Goal: Task Accomplishment & Management: Use online tool/utility

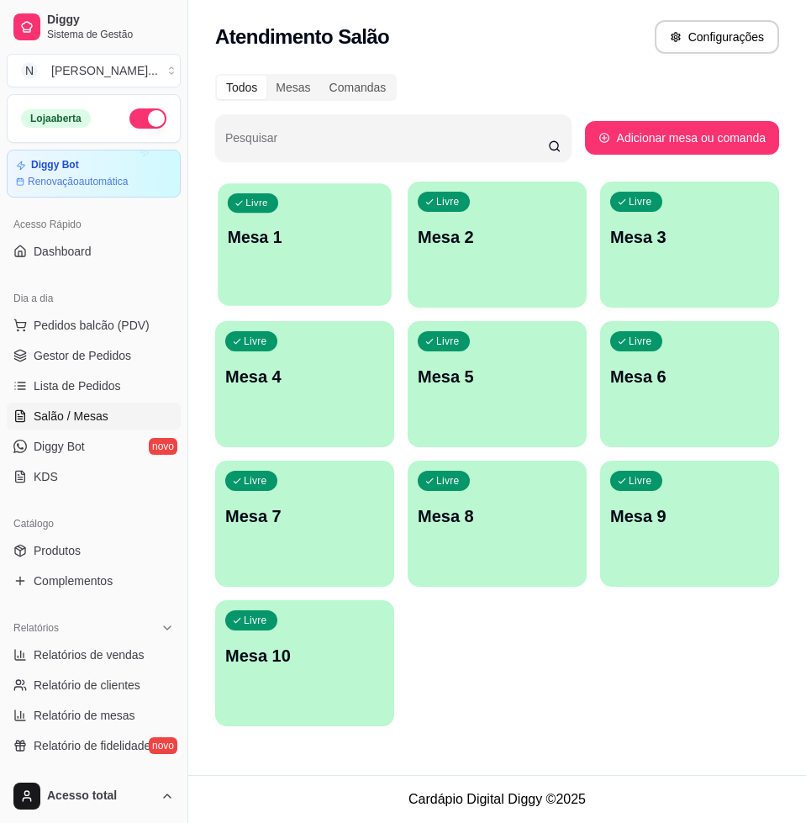
click at [293, 287] on button "Livre Mesa 1" at bounding box center [305, 244] width 174 height 123
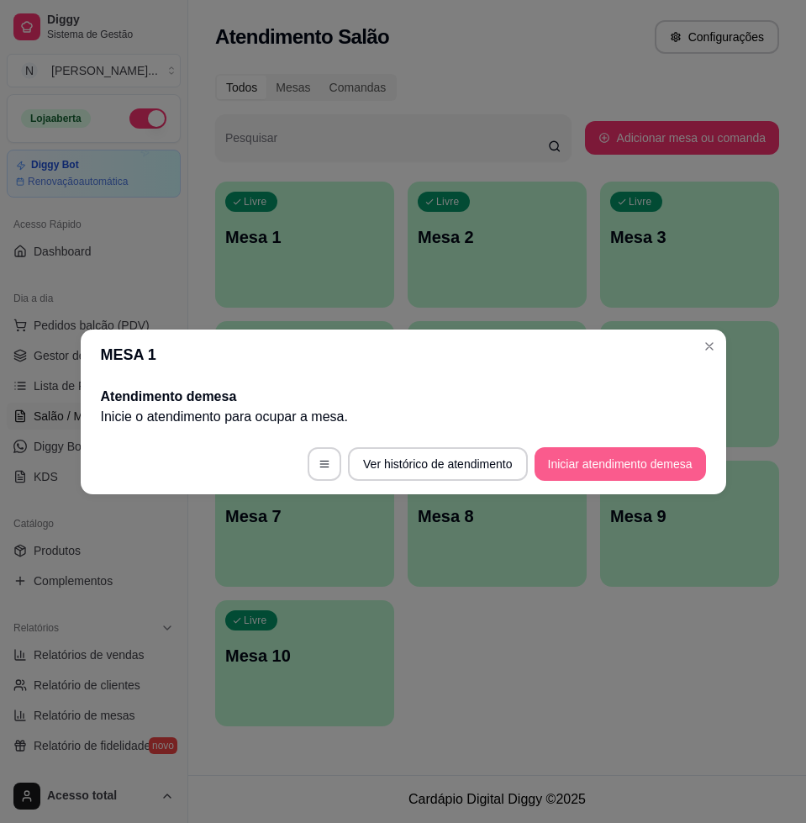
click at [625, 452] on button "Iniciar atendimento de mesa" at bounding box center [621, 464] width 172 height 34
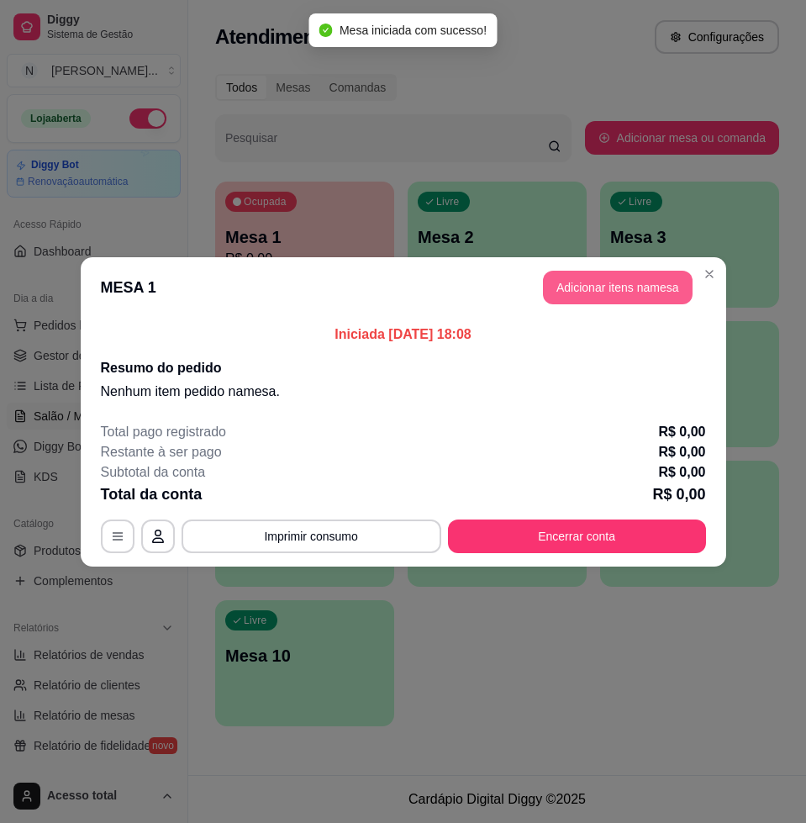
click at [648, 299] on button "Adicionar itens na mesa" at bounding box center [618, 288] width 150 height 34
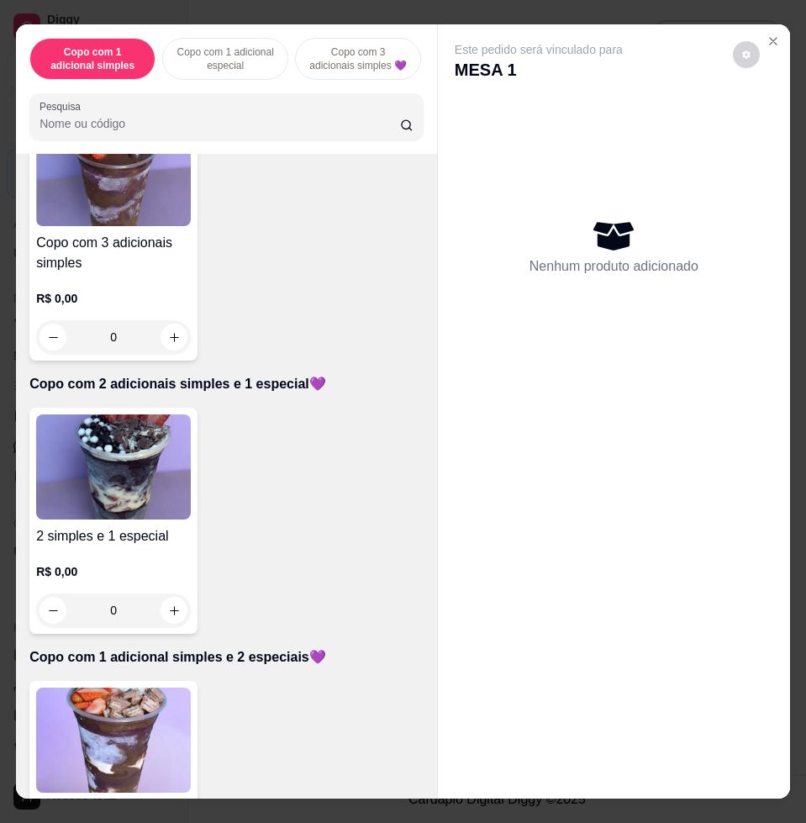
scroll to position [841, 0]
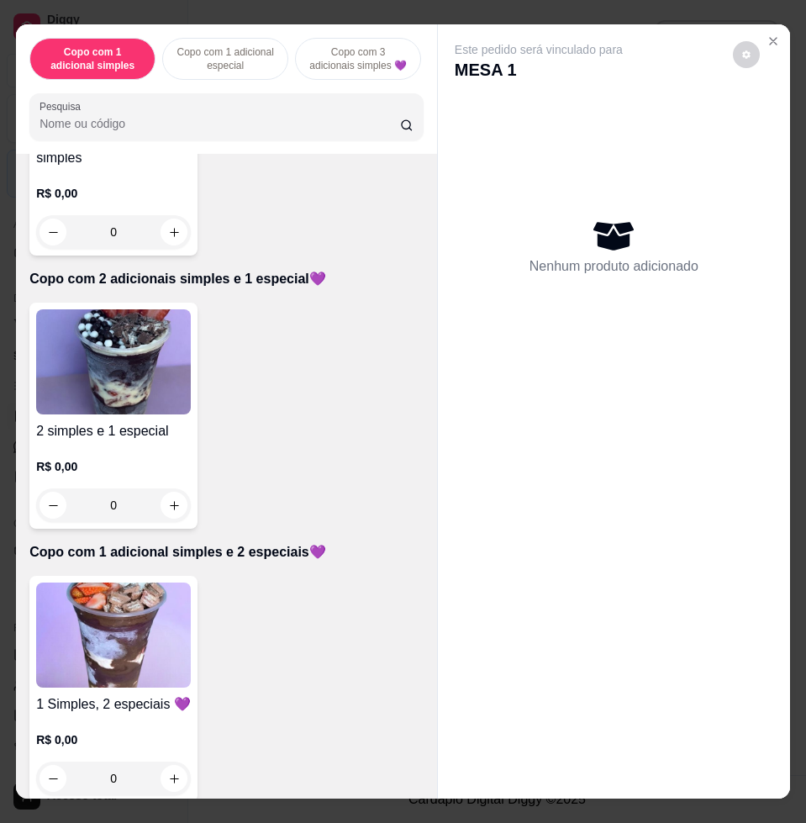
click at [120, 373] on img at bounding box center [113, 361] width 155 height 105
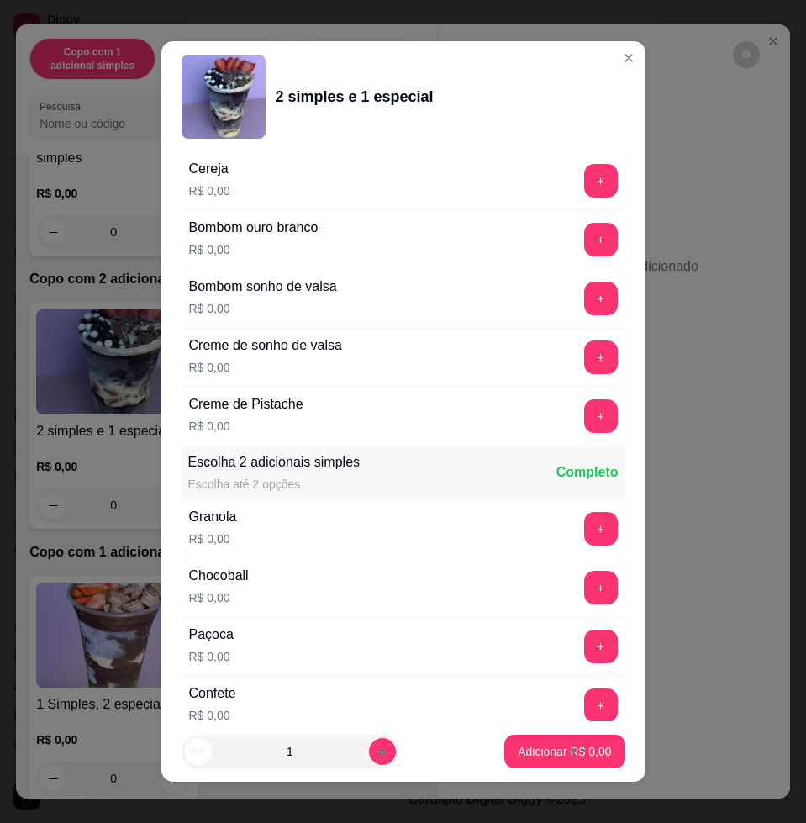
scroll to position [1366, 0]
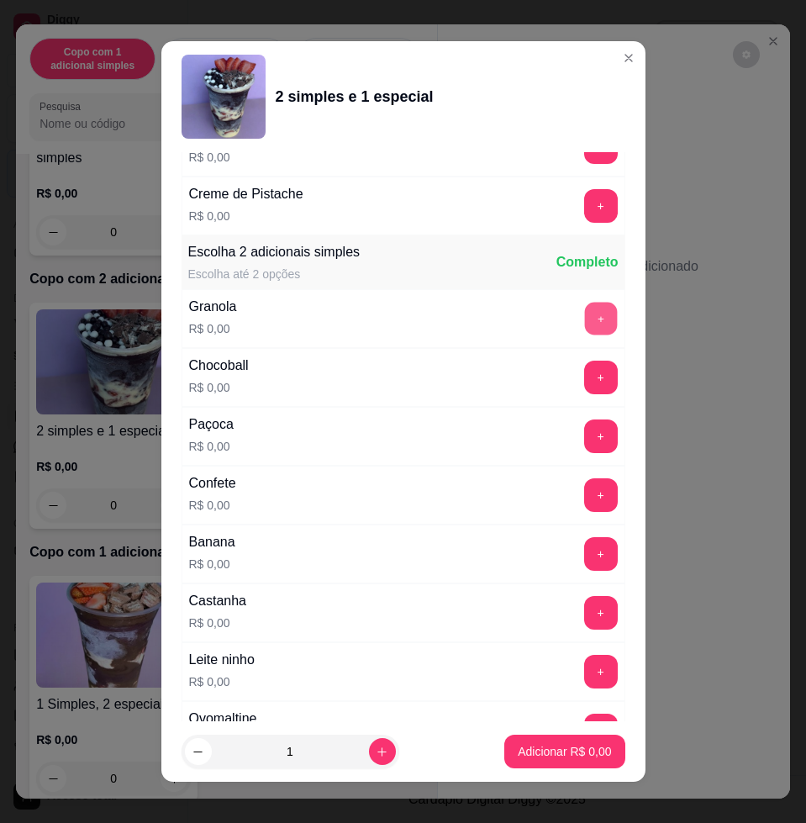
click at [584, 312] on button "+" at bounding box center [600, 319] width 33 height 33
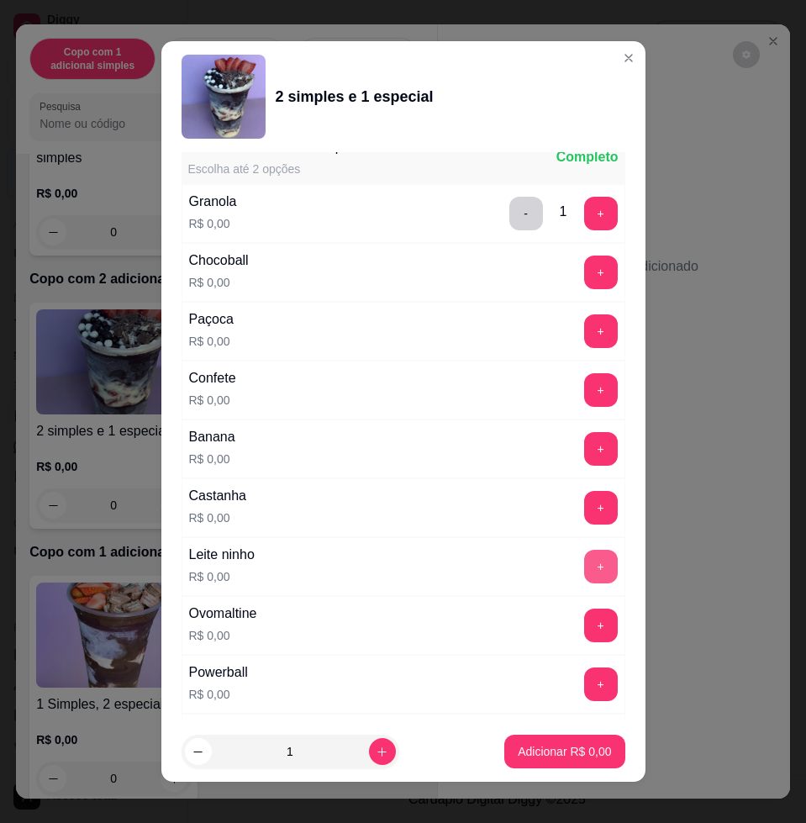
click at [584, 568] on button "+" at bounding box center [601, 567] width 34 height 34
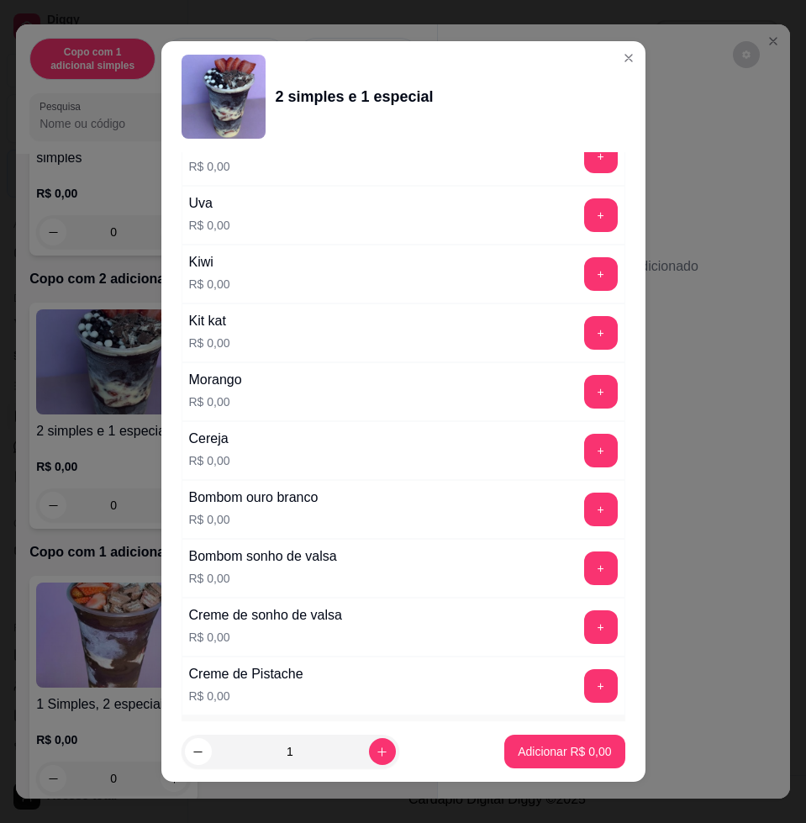
scroll to position [781, 0]
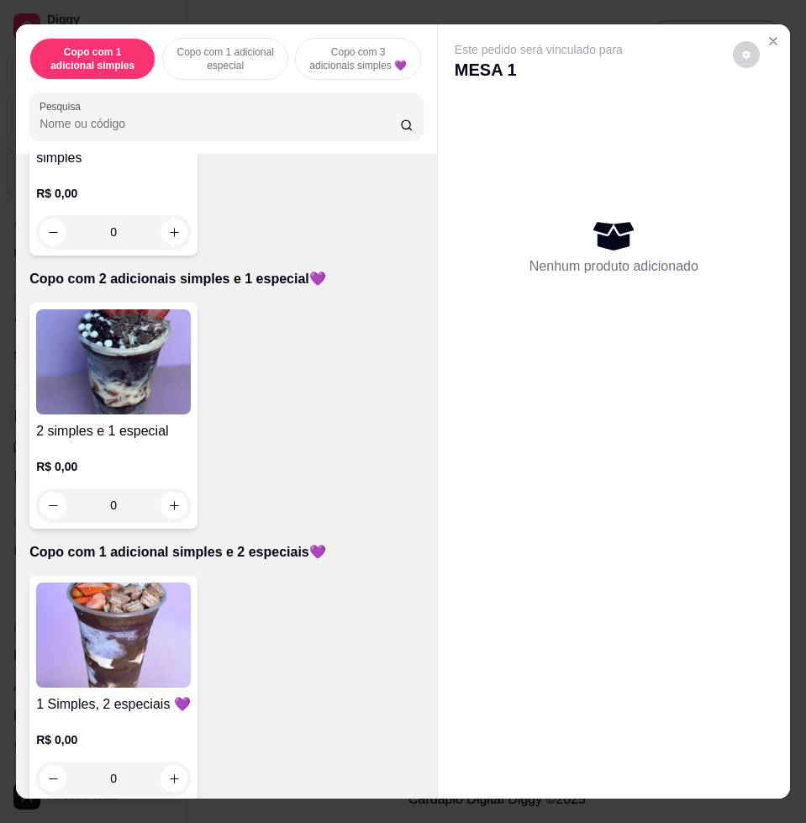
click at [90, 647] on img at bounding box center [113, 635] width 155 height 105
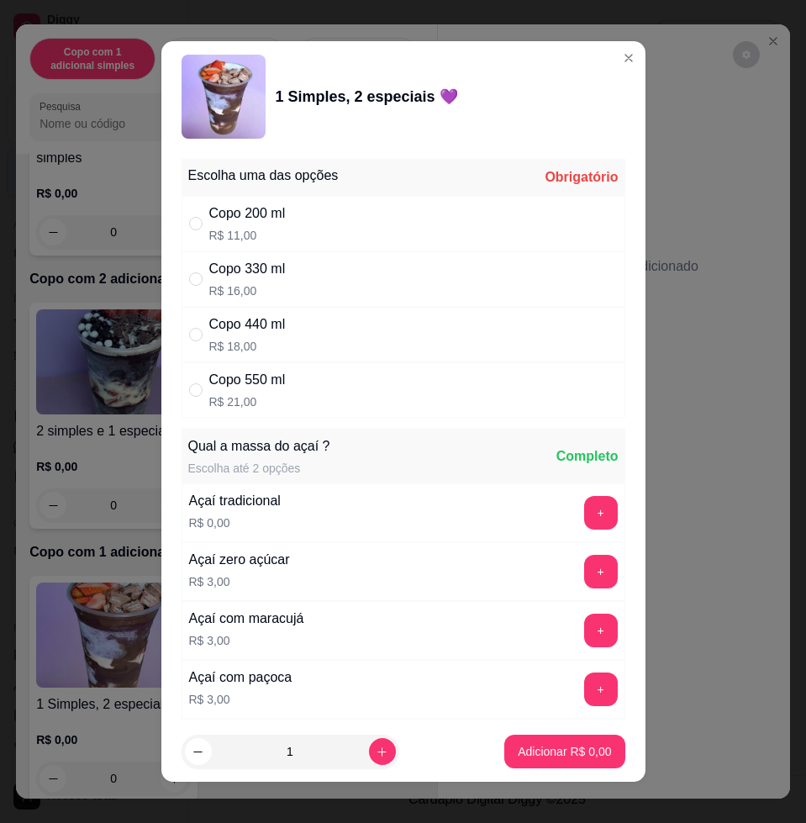
click at [297, 339] on div "Copo 440 ml R$ 18,00" at bounding box center [404, 334] width 444 height 55
radio input "true"
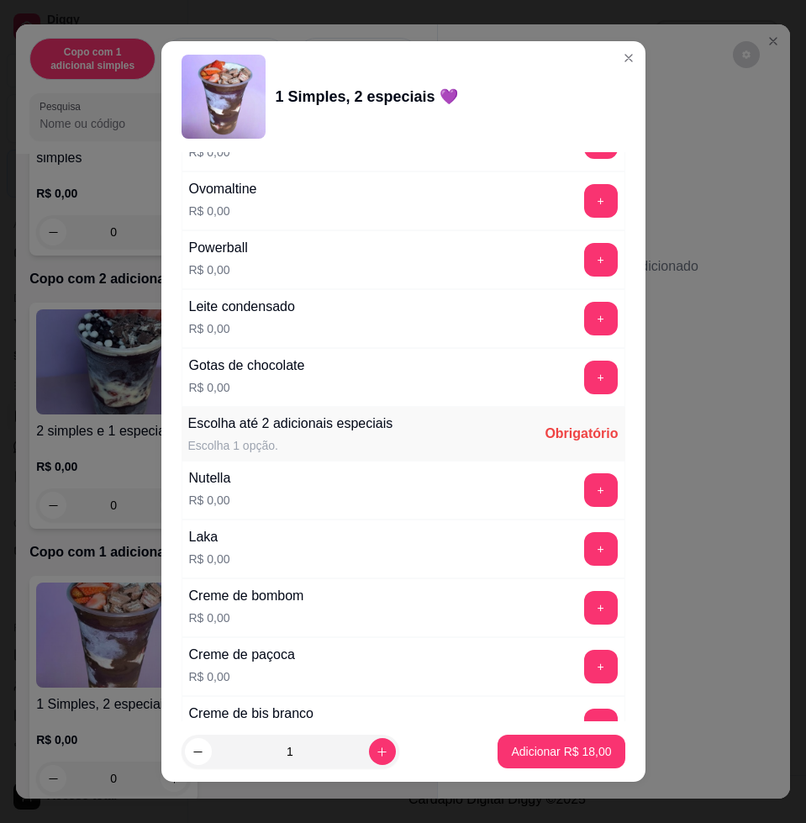
scroll to position [1682, 0]
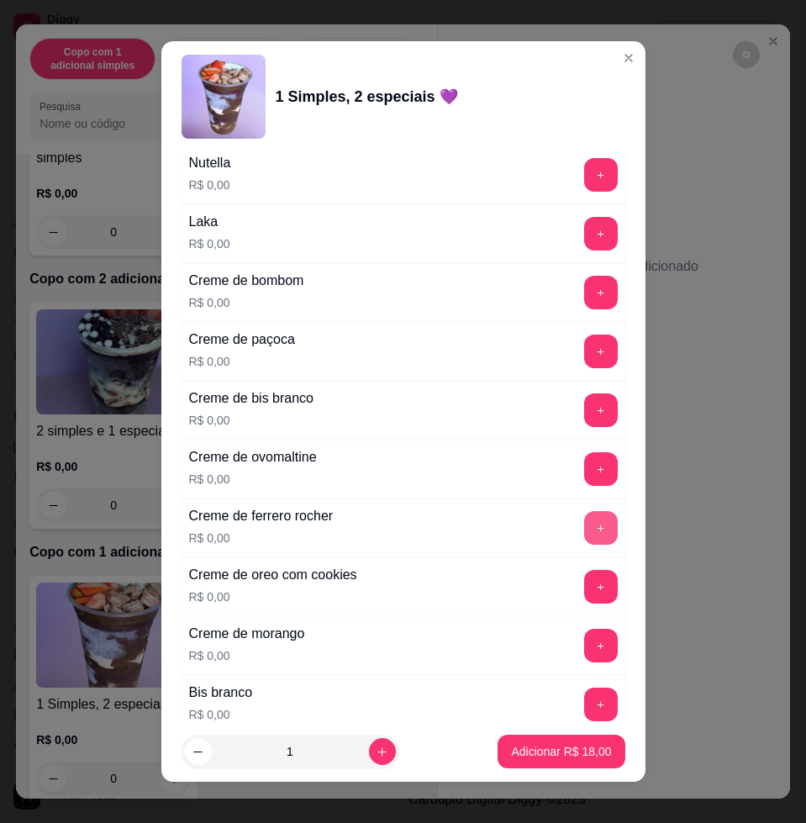
click at [584, 528] on button "+" at bounding box center [601, 528] width 34 height 34
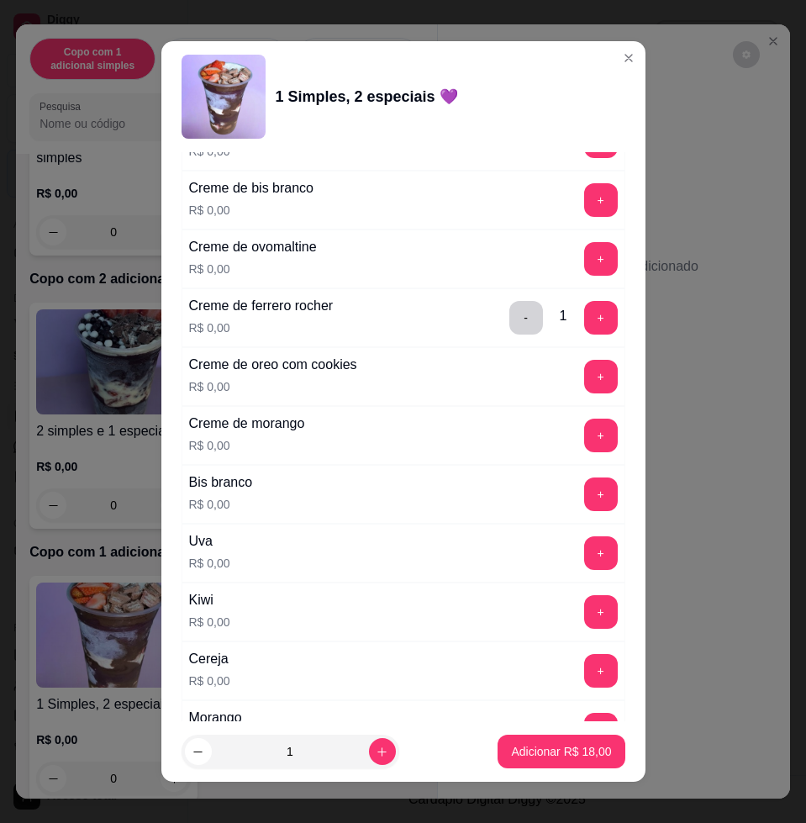
scroll to position [1997, 0]
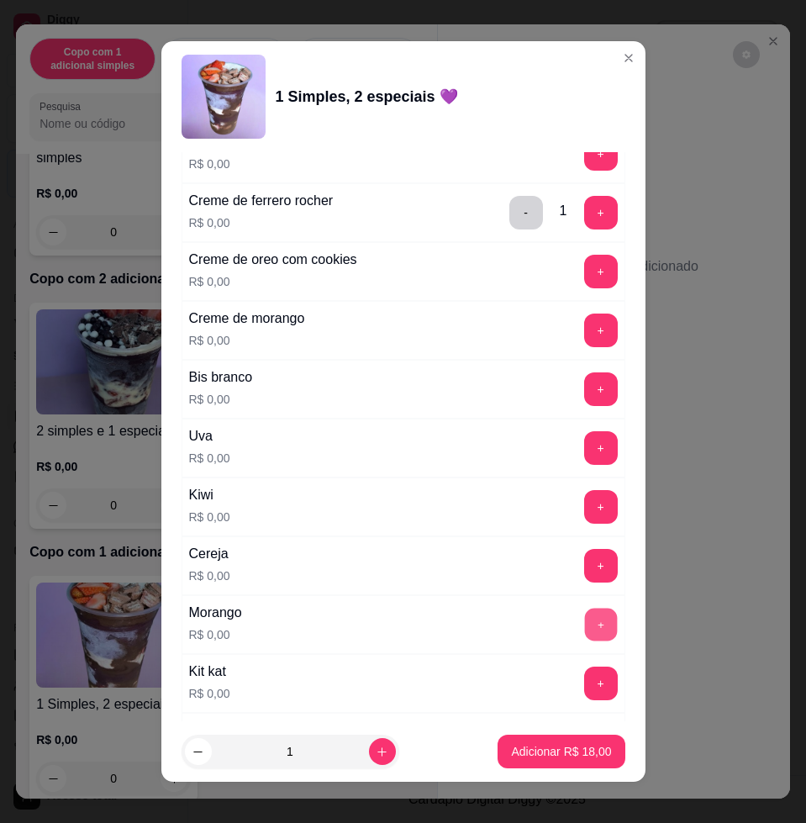
click at [584, 616] on button "+" at bounding box center [600, 625] width 33 height 33
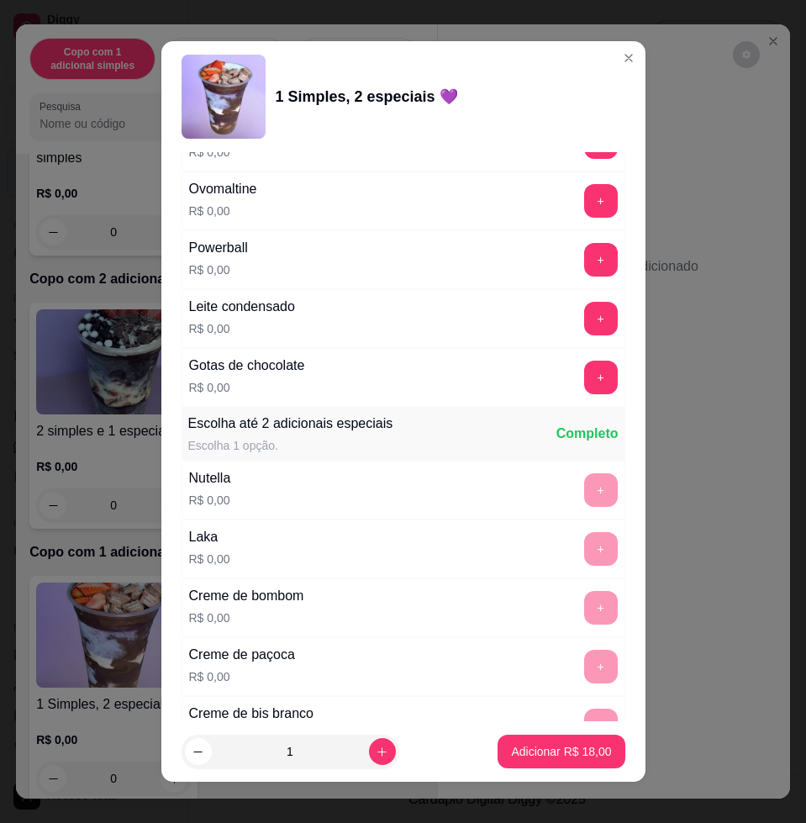
scroll to position [841, 0]
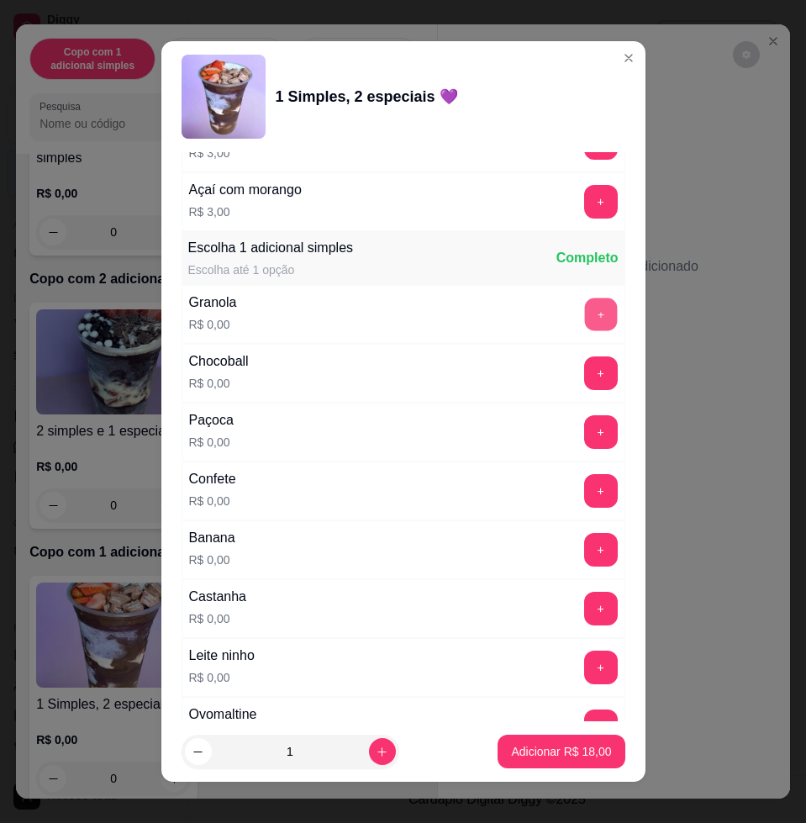
click at [584, 317] on button "+" at bounding box center [600, 314] width 33 height 33
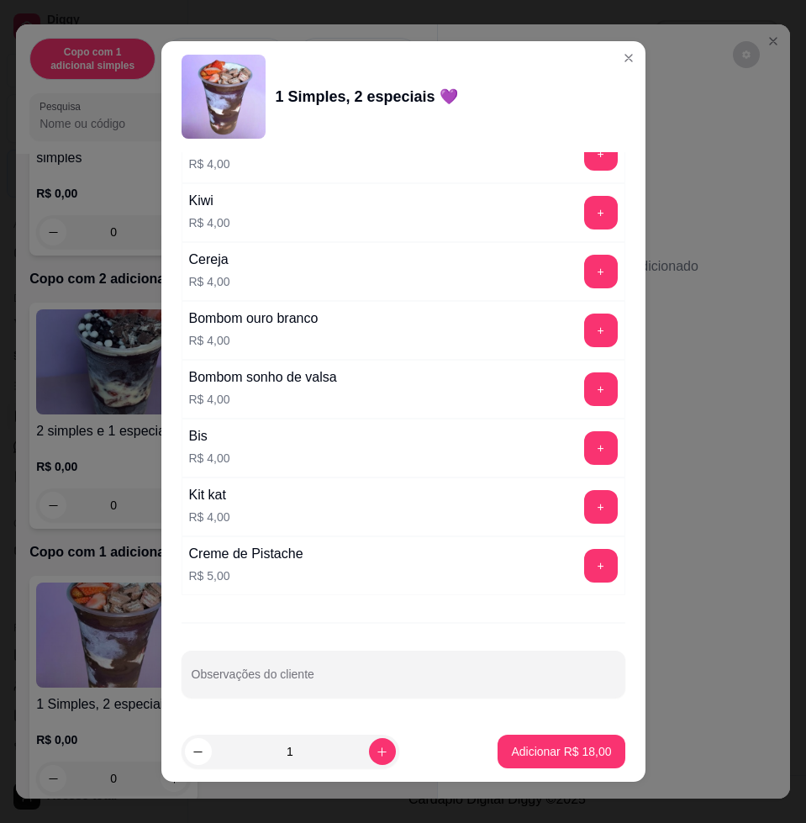
scroll to position [13, 0]
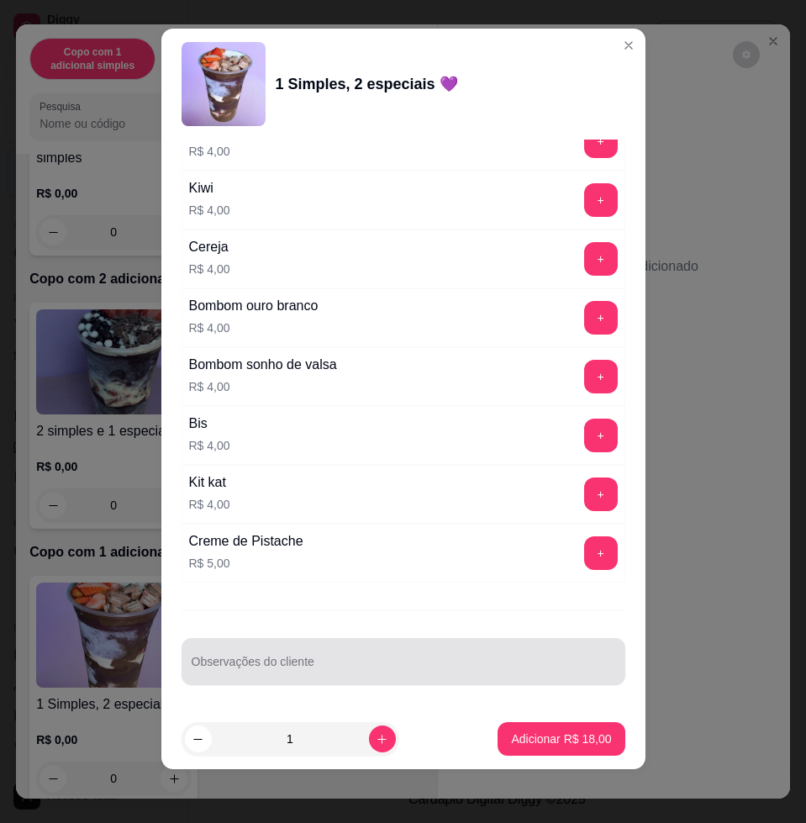
click at [266, 656] on div at bounding box center [404, 662] width 424 height 34
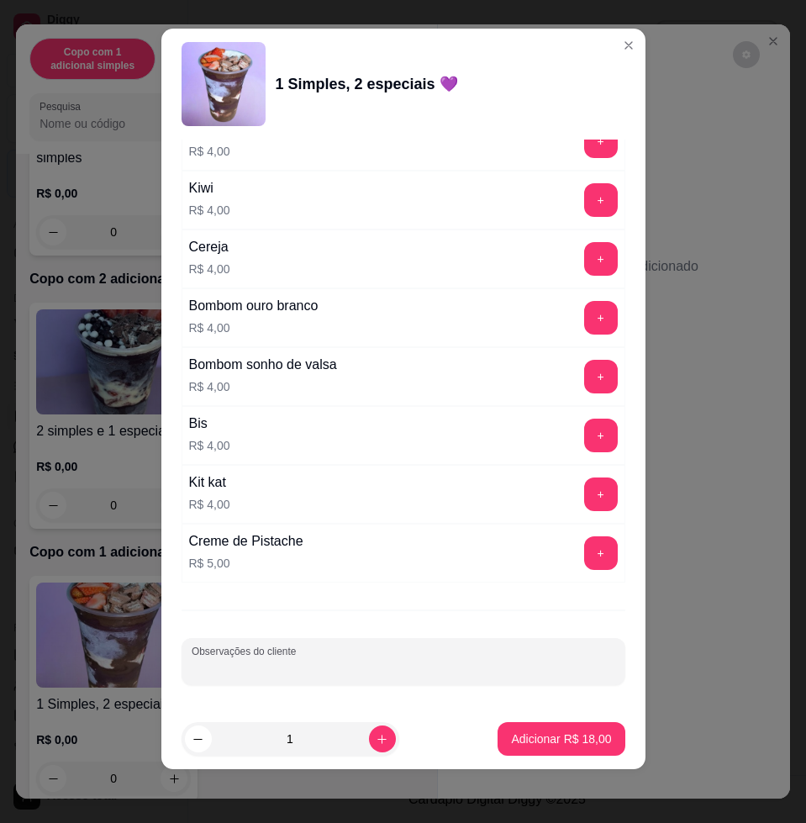
click at [260, 665] on input "Observações do cliente" at bounding box center [404, 668] width 424 height 17
type input "comer"
click at [560, 746] on p "Adicionar R$ 18,00" at bounding box center [561, 739] width 100 height 17
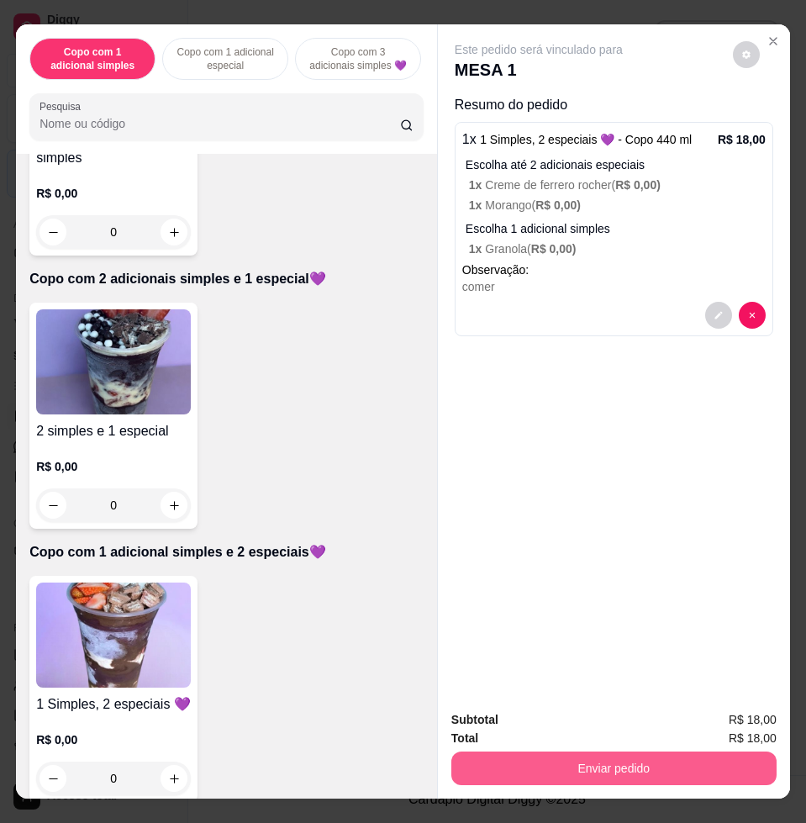
click at [559, 752] on button "Enviar pedido" at bounding box center [613, 769] width 325 height 34
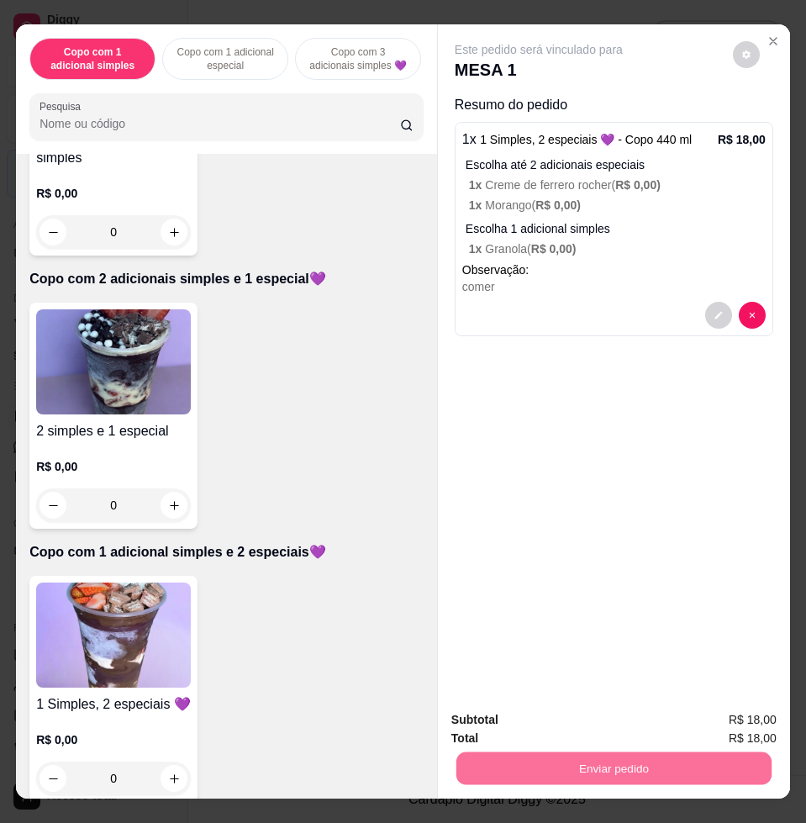
click at [530, 717] on button "Não registrar e enviar pedido" at bounding box center [556, 719] width 175 height 32
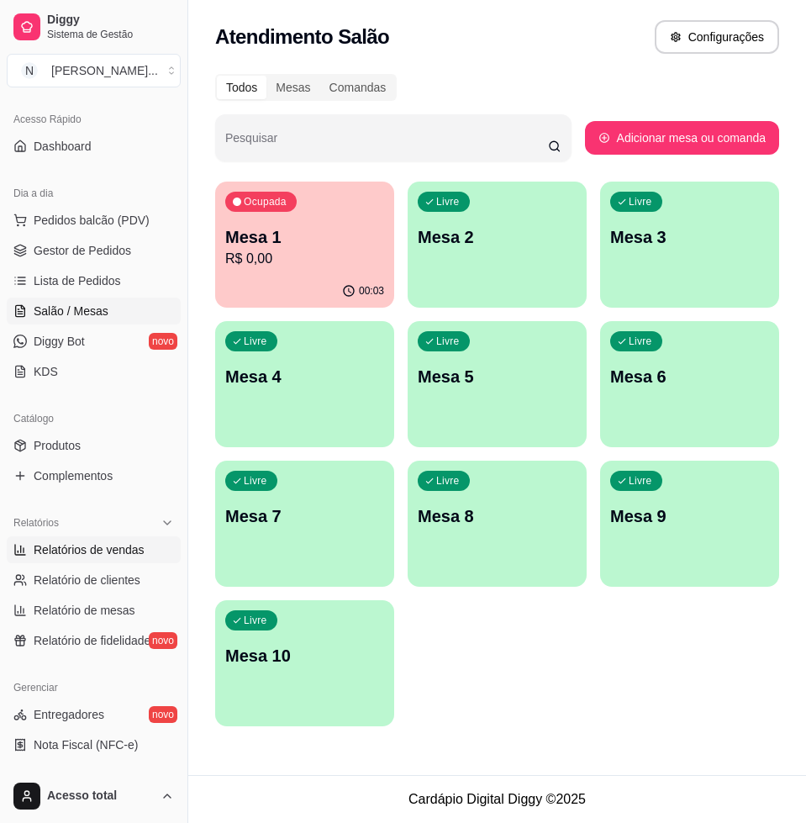
scroll to position [210, 0]
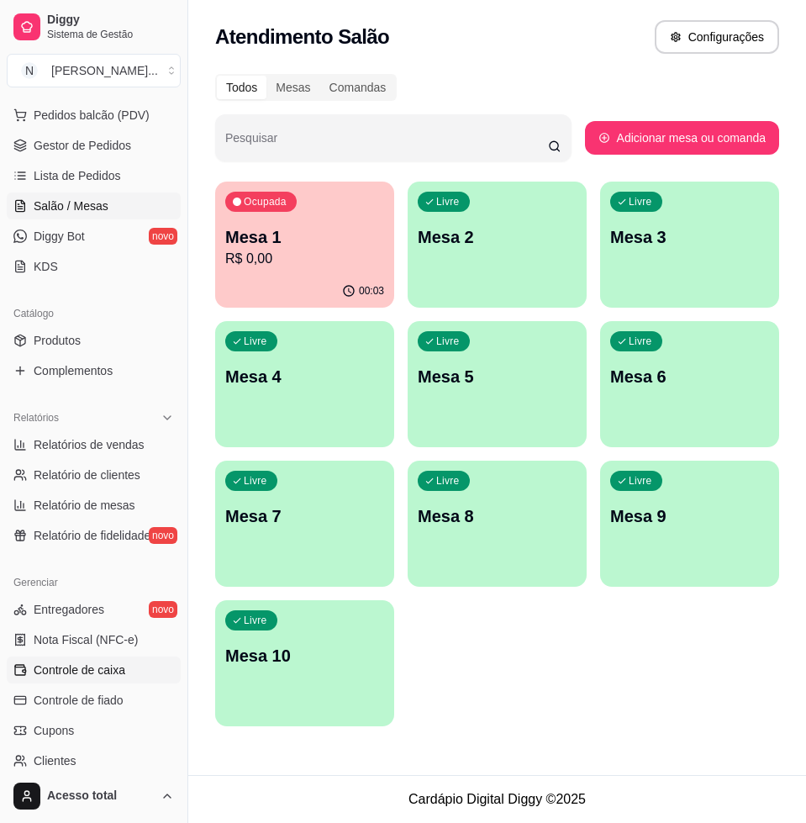
click at [105, 673] on span "Controle de caixa" at bounding box center [80, 670] width 92 height 17
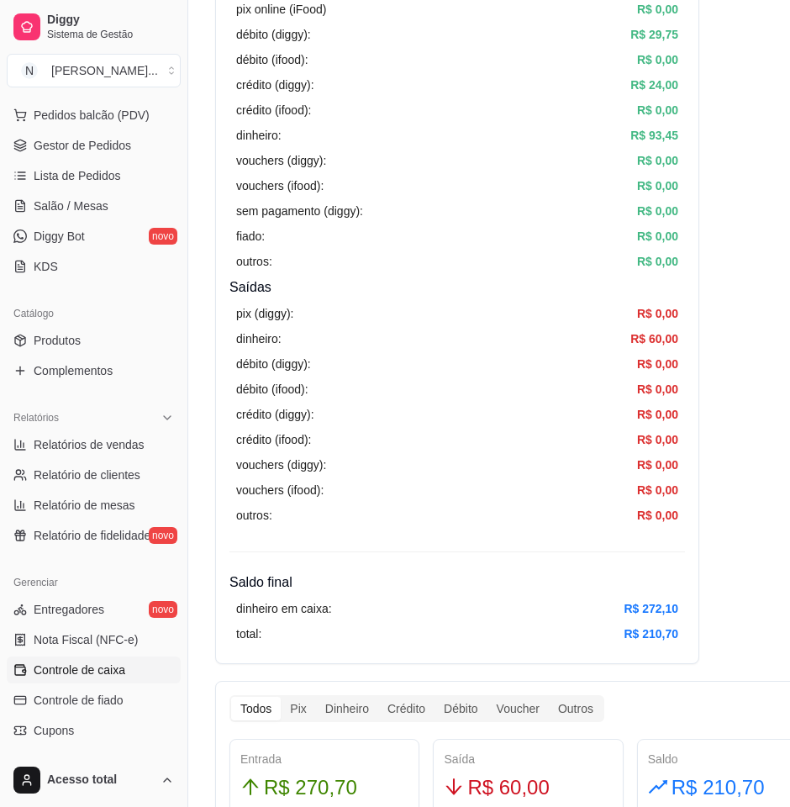
scroll to position [420, 0]
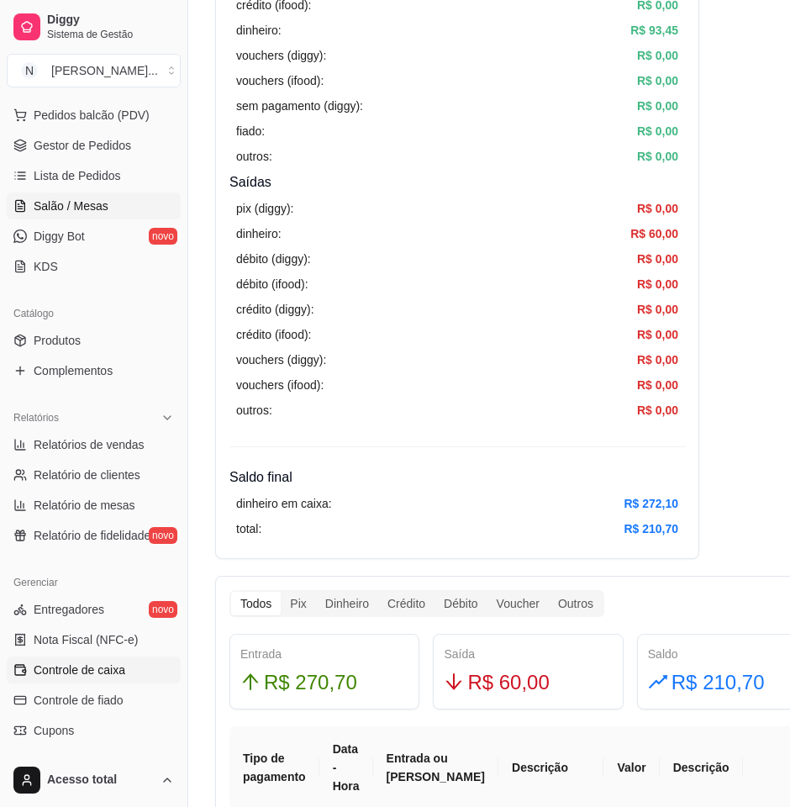
click at [100, 200] on span "Salão / Mesas" at bounding box center [71, 206] width 75 height 17
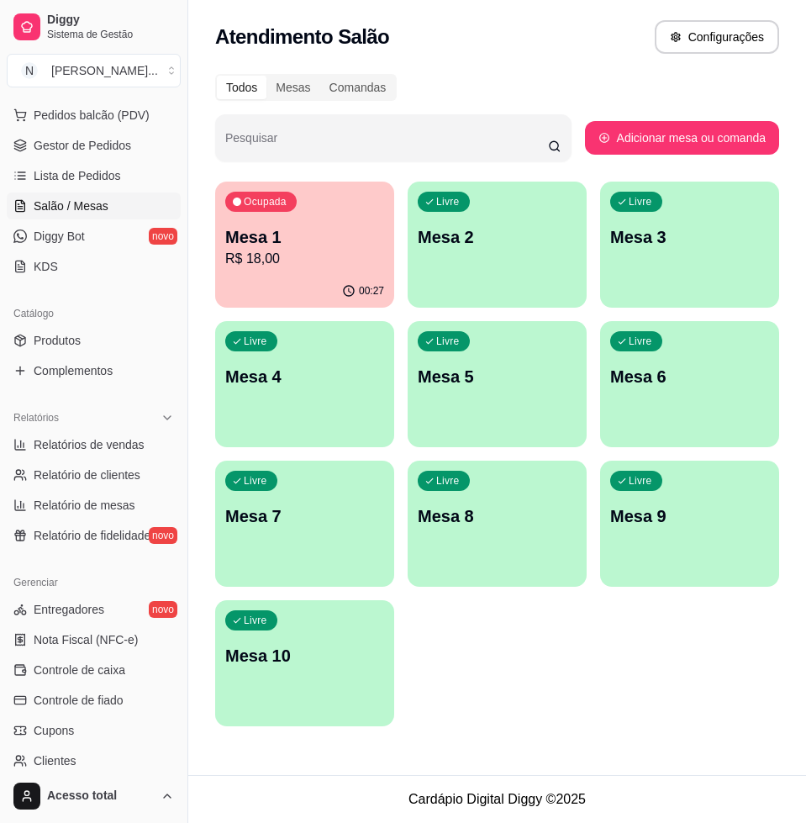
click at [255, 256] on p "R$ 18,00" at bounding box center [304, 259] width 159 height 20
click at [304, 233] on p "Mesa 1" at bounding box center [304, 237] width 159 height 24
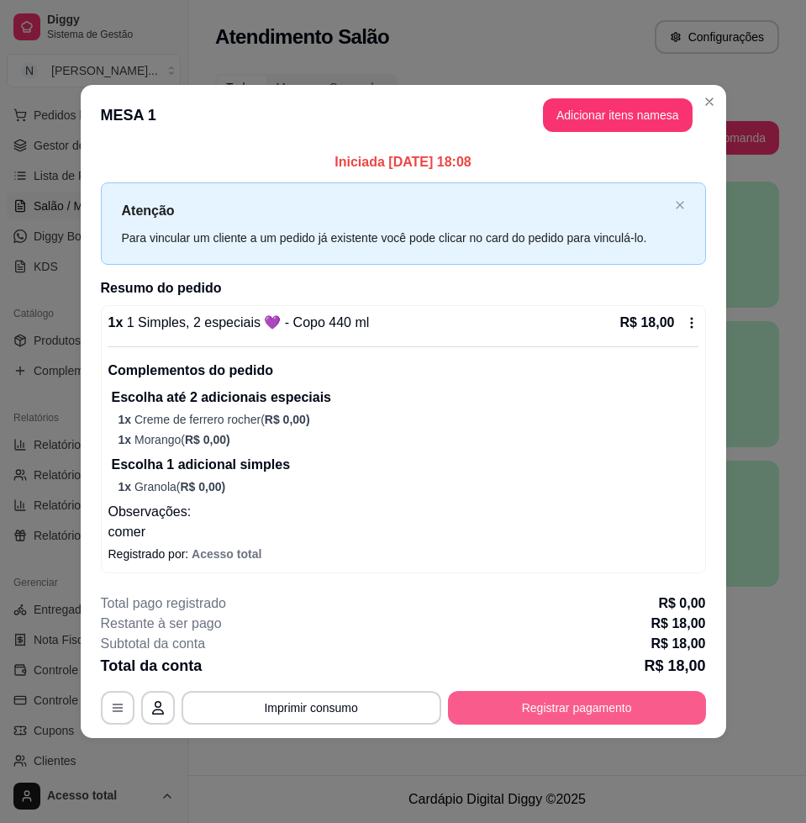
click at [605, 701] on button "Registrar pagamento" at bounding box center [577, 708] width 258 height 34
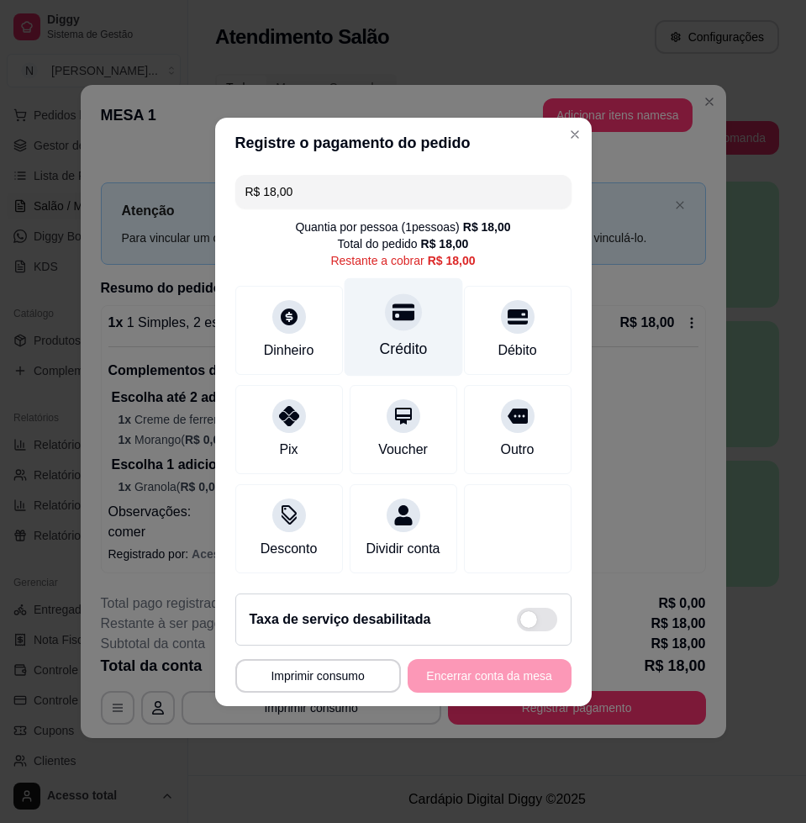
click at [415, 325] on div "Crédito" at bounding box center [403, 326] width 119 height 98
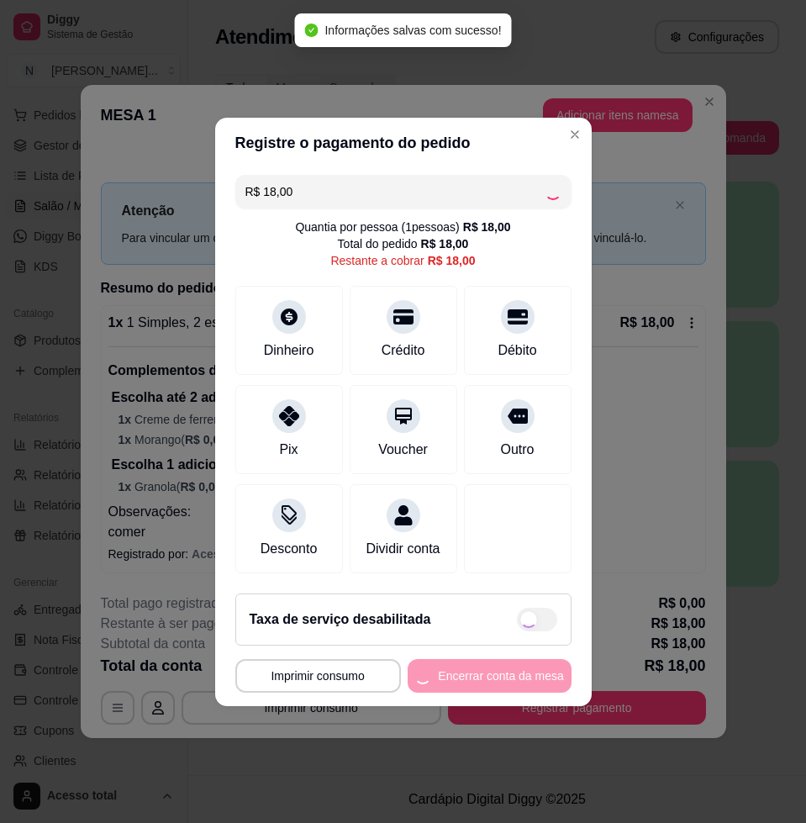
type input "R$ 0,00"
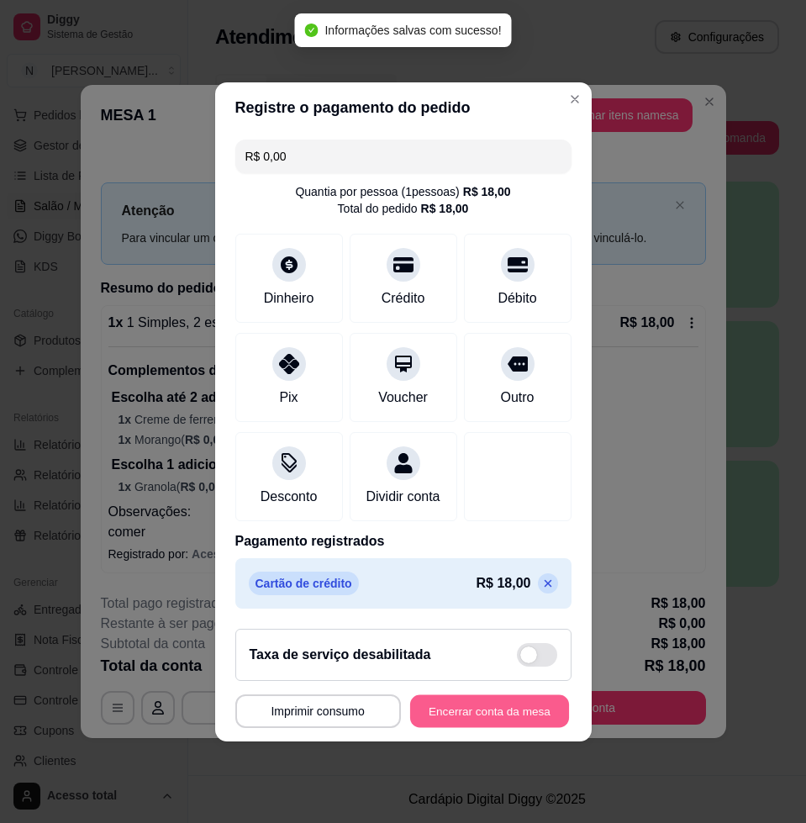
click at [478, 715] on button "Encerrar conta da mesa" at bounding box center [489, 710] width 159 height 33
